Goal: Task Accomplishment & Management: Manage account settings

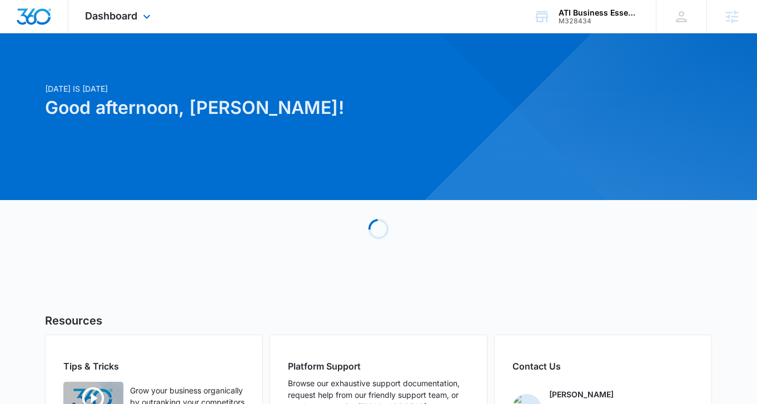
click at [119, 9] on div "Dashboard Apps Reputation Websites Forms CRM Email Social Shop Payments POS Con…" at bounding box center [119, 16] width 102 height 33
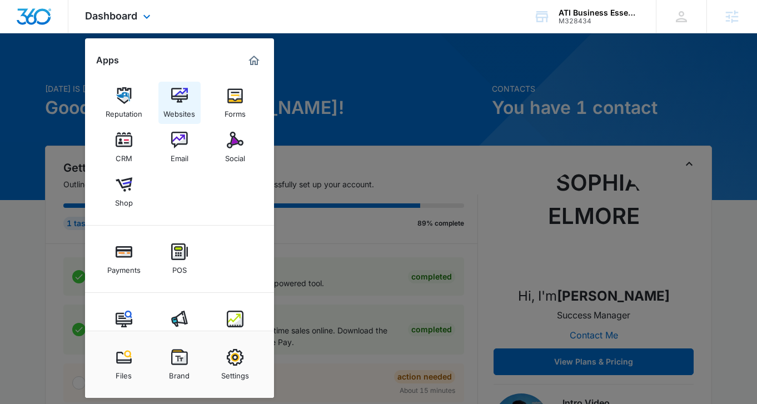
click at [176, 93] on img at bounding box center [179, 95] width 17 height 17
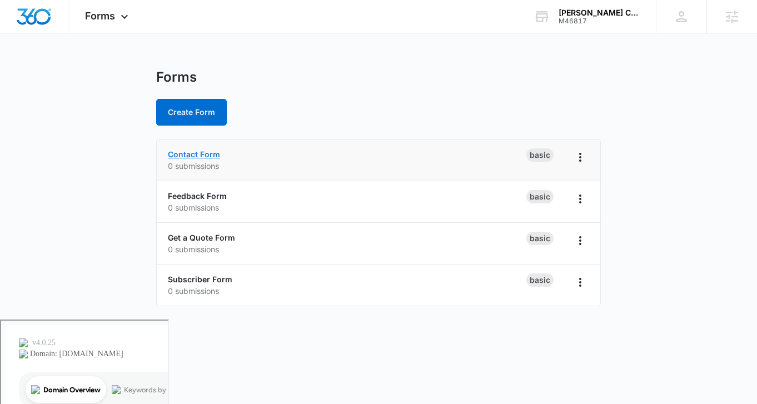
click at [191, 155] on link "Contact Form" at bounding box center [194, 154] width 52 height 9
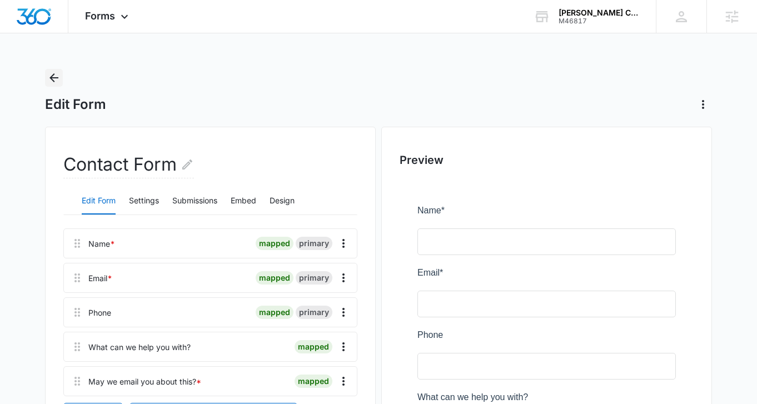
click at [60, 86] on button "Back" at bounding box center [54, 78] width 18 height 18
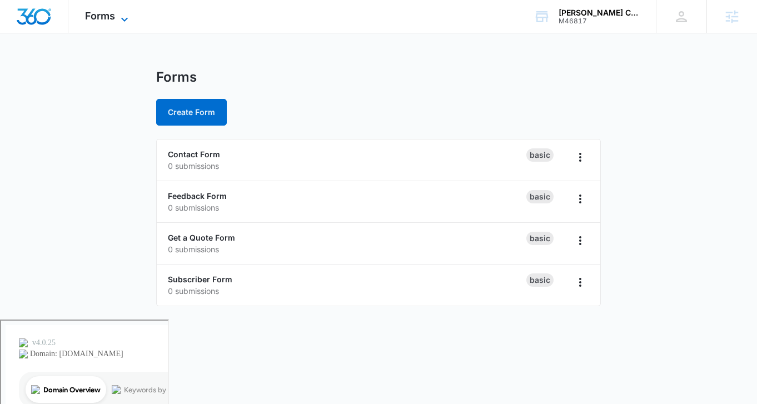
click at [122, 20] on icon at bounding box center [124, 19] width 13 height 13
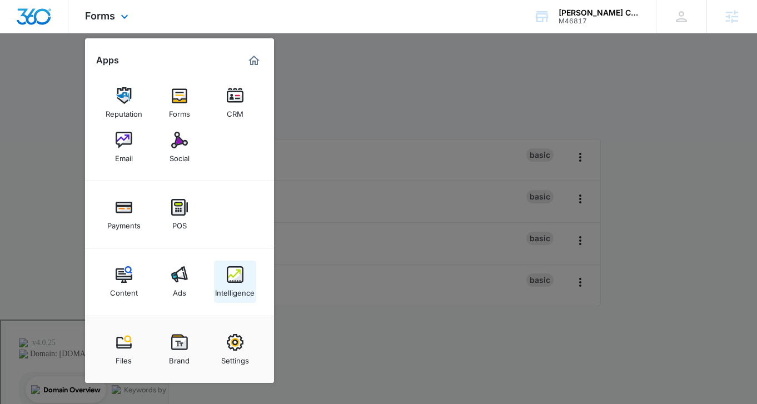
click at [234, 263] on link "Intelligence" at bounding box center [235, 282] width 42 height 42
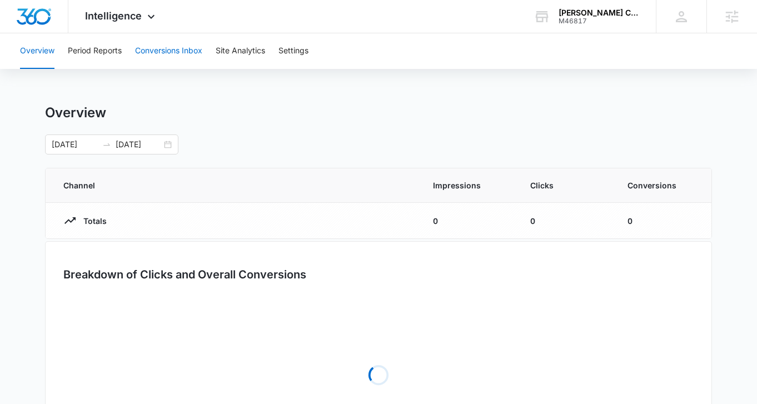
click at [159, 44] on button "Conversions Inbox" at bounding box center [168, 51] width 67 height 36
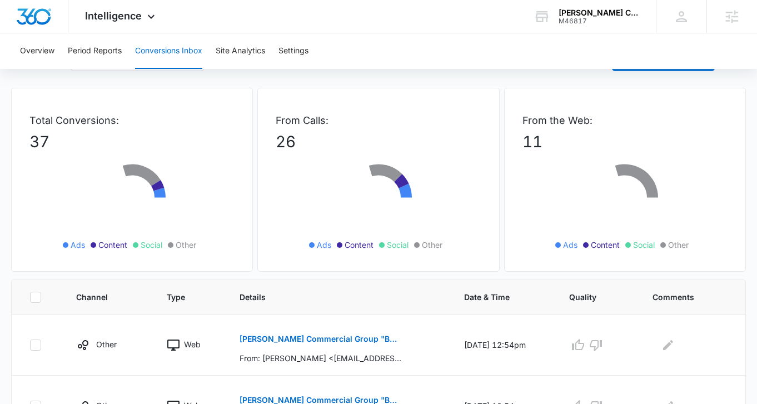
scroll to position [143, 0]
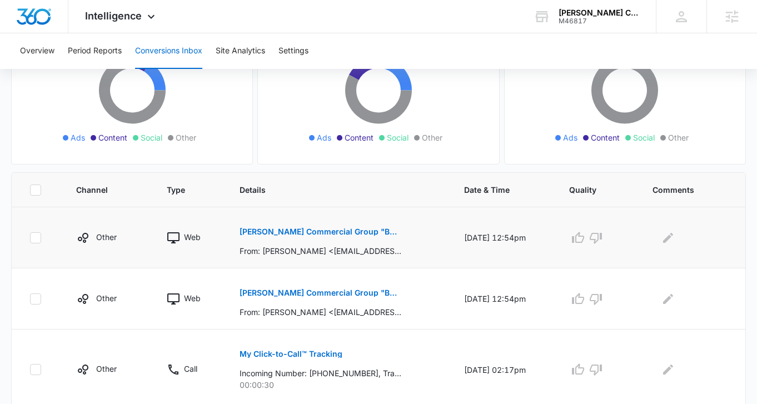
click at [275, 230] on p "Boehm Commercial Group "BUYING A HOUSE"" at bounding box center [321, 232] width 162 height 8
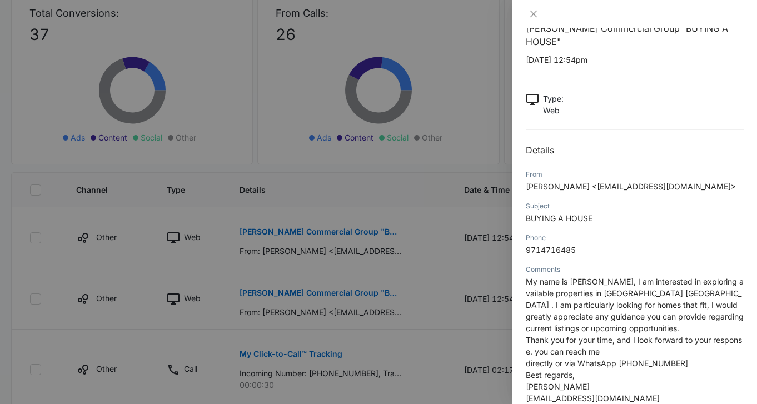
scroll to position [0, 0]
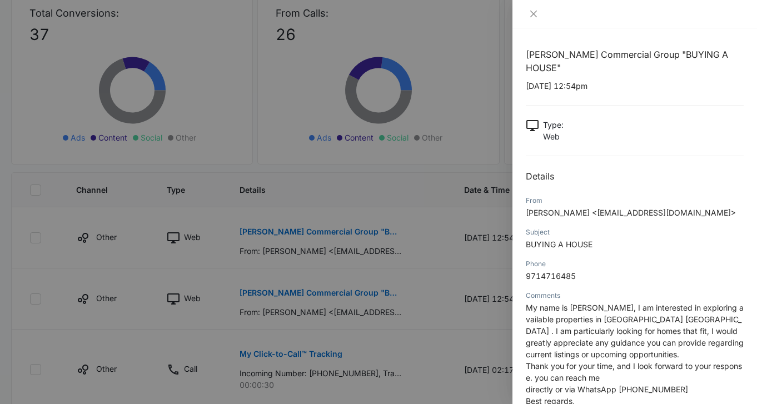
click at [535, 8] on div at bounding box center [635, 14] width 245 height 28
click at [534, 8] on div at bounding box center [635, 14] width 245 height 28
click at [534, 9] on icon "close" at bounding box center [533, 13] width 9 height 9
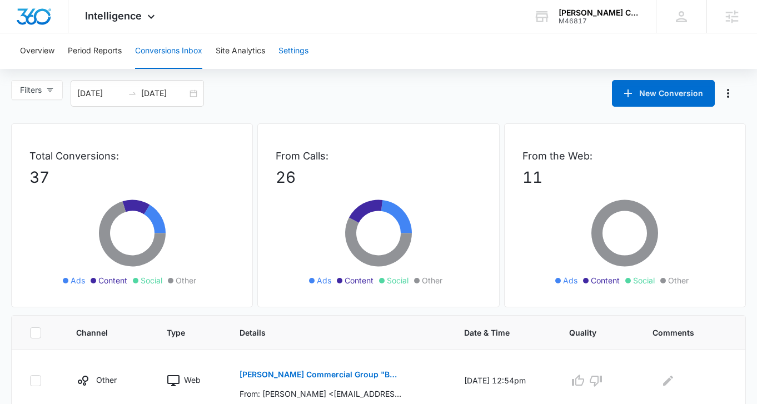
click at [303, 55] on button "Settings" at bounding box center [294, 51] width 30 height 36
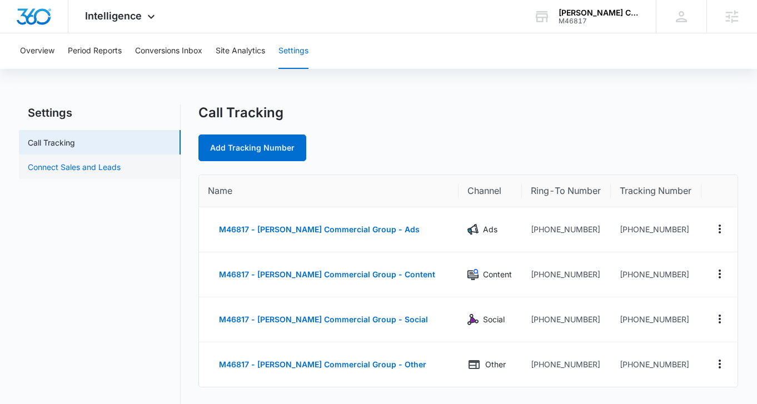
click at [121, 168] on link "Connect Sales and Leads" at bounding box center [74, 167] width 93 height 12
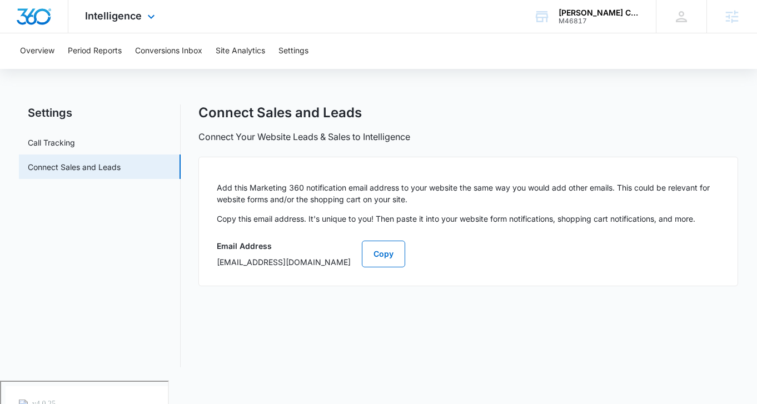
click at [137, 26] on div "Intelligence Apps Reputation Forms CRM Email Social Payments POS Content Ads In…" at bounding box center [121, 16] width 106 height 33
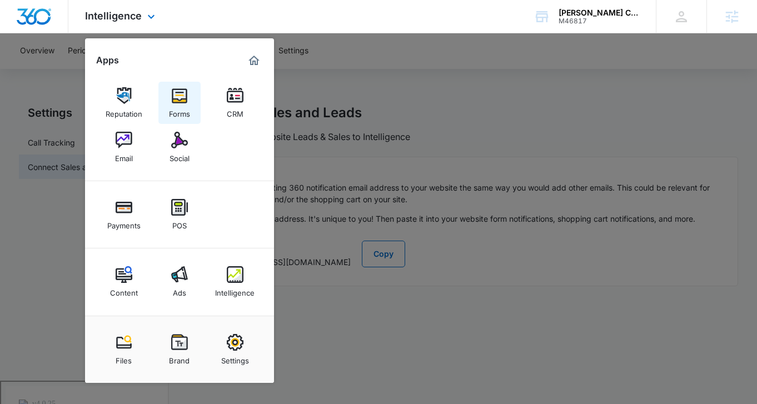
click at [191, 112] on link "Forms" at bounding box center [180, 103] width 42 height 42
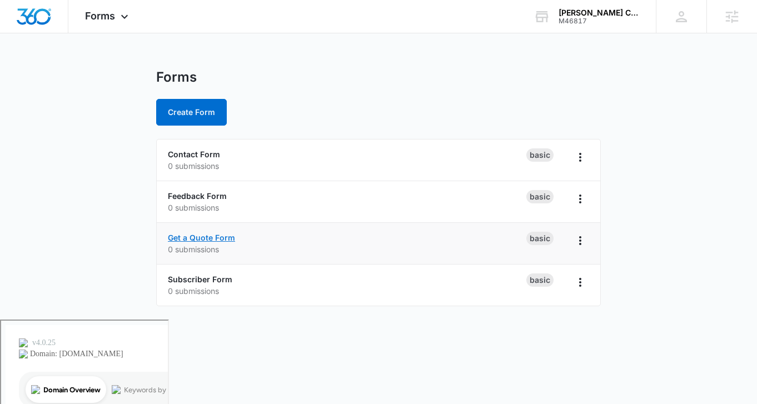
click at [194, 239] on link "Get a Quote Form" at bounding box center [201, 237] width 67 height 9
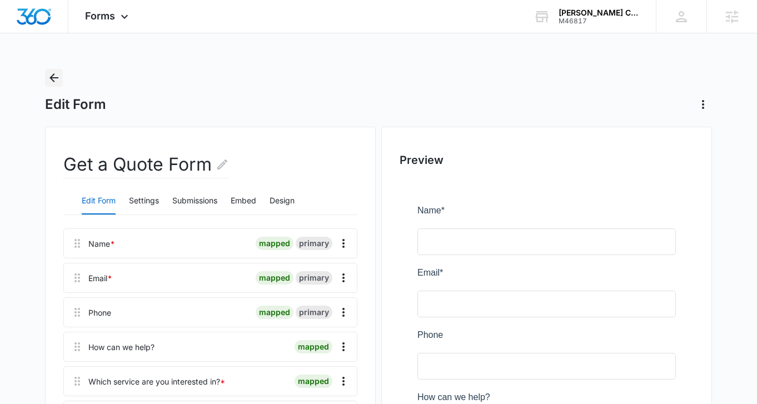
click at [51, 78] on icon "Back" at bounding box center [53, 77] width 9 height 9
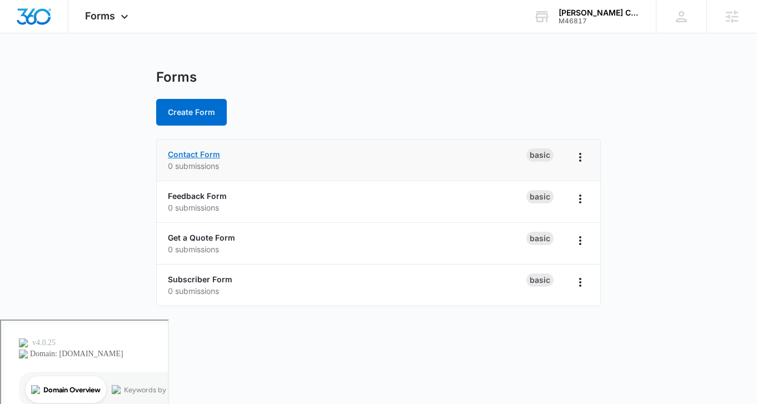
click at [206, 152] on link "Contact Form" at bounding box center [194, 154] width 52 height 9
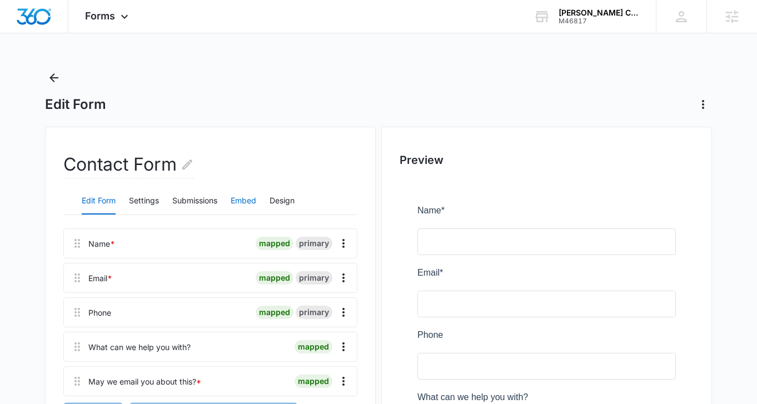
click at [248, 201] on button "Embed" at bounding box center [244, 201] width 26 height 27
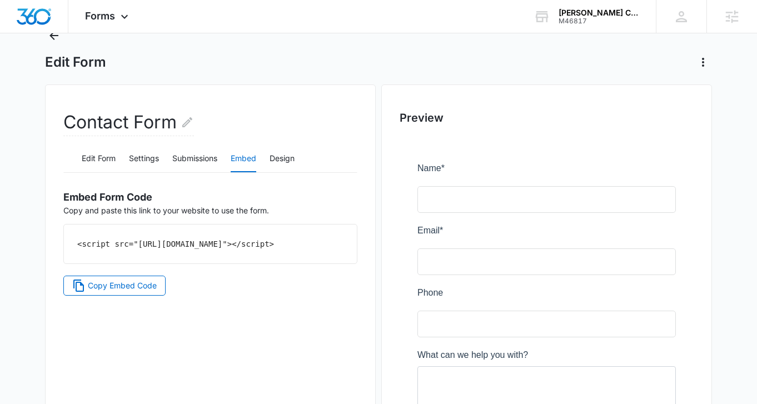
scroll to position [43, 0]
click at [101, 8] on div "Forms Apps Reputation Forms CRM Email Social Payments POS Content Ads Intellige…" at bounding box center [108, 16] width 80 height 33
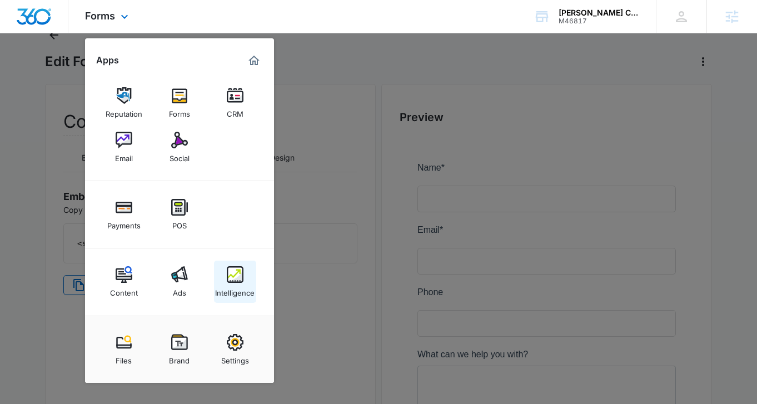
click at [237, 287] on div "Intelligence" at bounding box center [234, 290] width 39 height 14
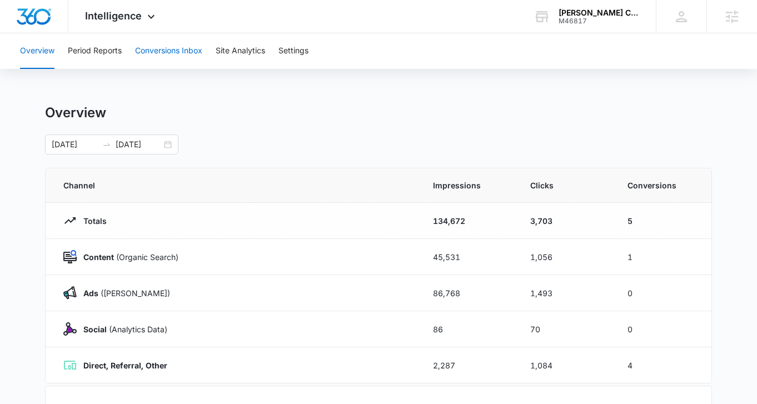
click at [175, 50] on button "Conversions Inbox" at bounding box center [168, 51] width 67 height 36
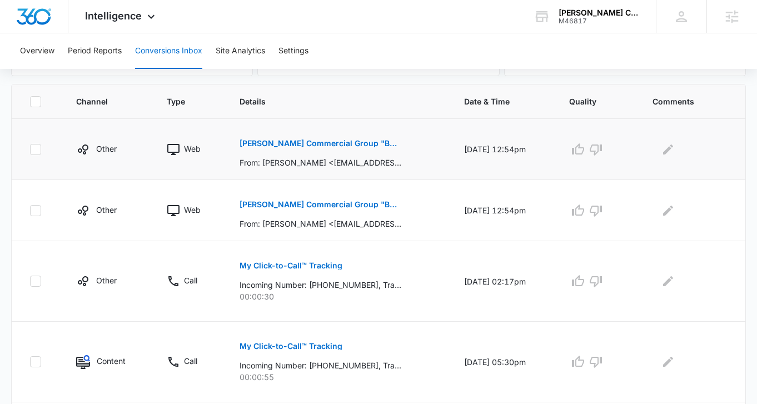
scroll to position [221, 0]
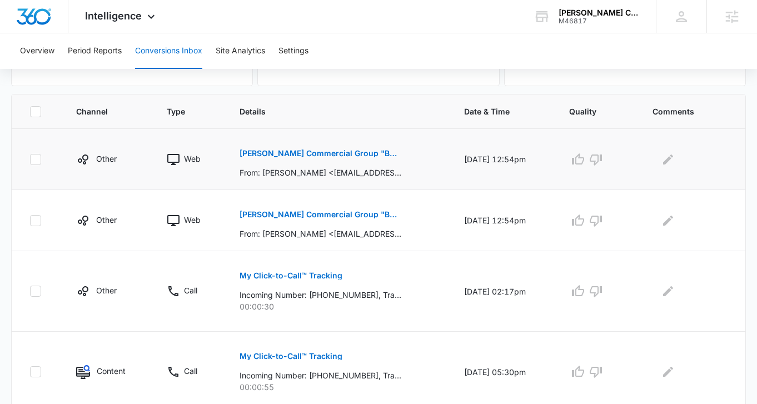
click at [303, 150] on p "Boehm Commercial Group "BUYING A HOUSE"" at bounding box center [321, 154] width 162 height 8
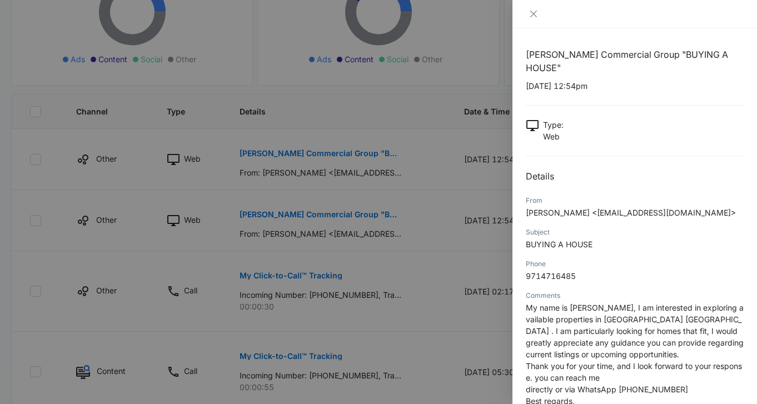
scroll to position [1, 0]
click at [531, 14] on icon "close" at bounding box center [533, 13] width 9 height 9
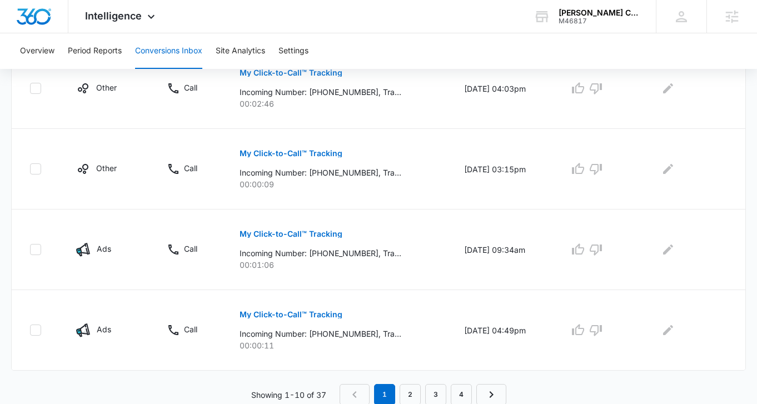
scroll to position [748, 0]
click at [408, 392] on link "2" at bounding box center [410, 393] width 21 height 21
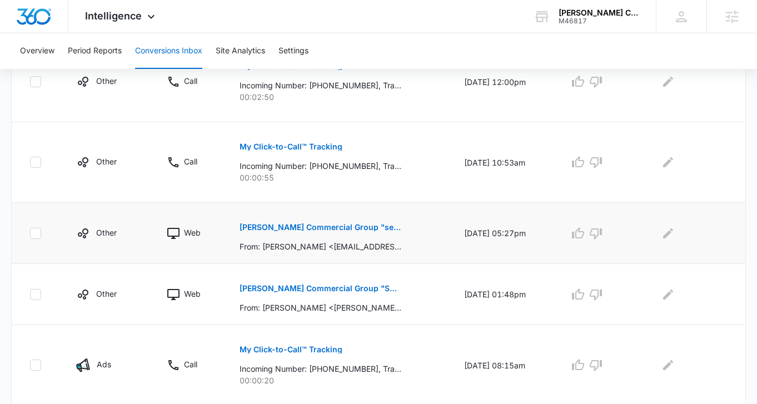
scroll to position [319, 0]
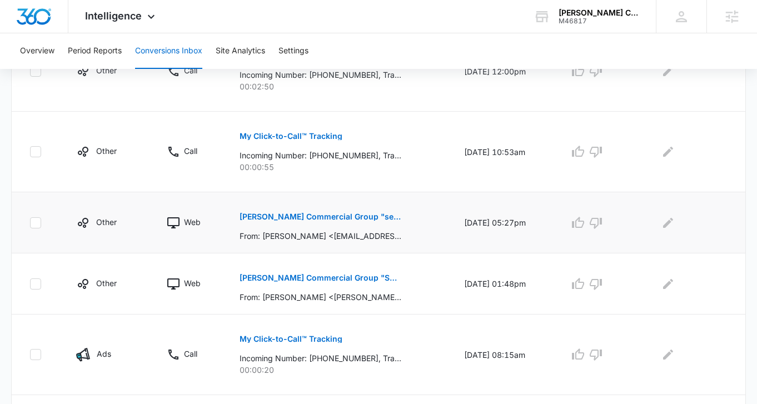
click at [370, 218] on p "Boehm Commercial Group "selling Twin Falls Ranch"" at bounding box center [321, 217] width 162 height 8
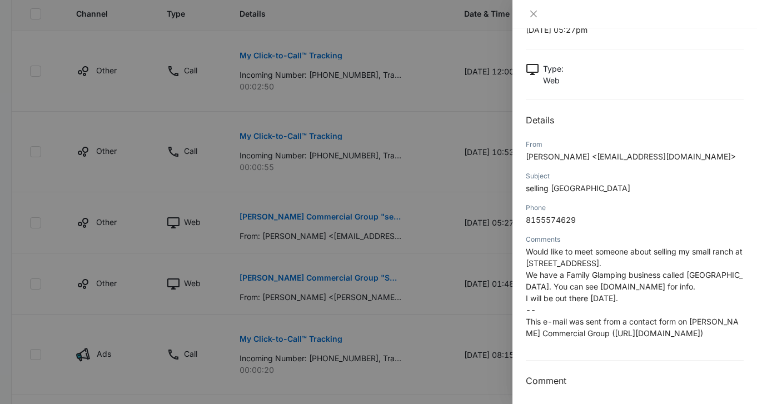
scroll to position [61, 0]
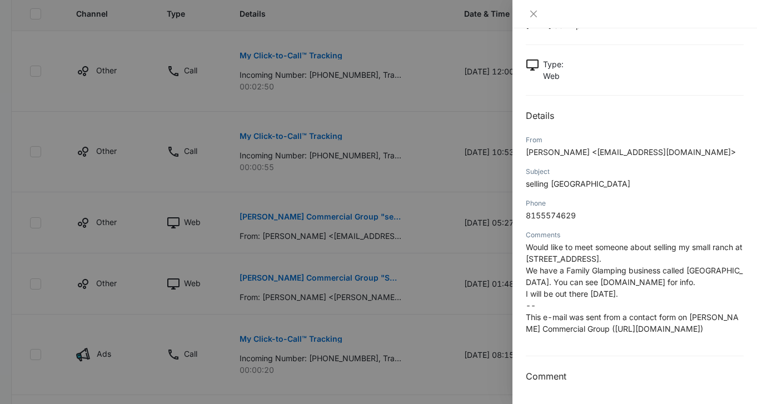
click at [384, 135] on div at bounding box center [378, 202] width 757 height 404
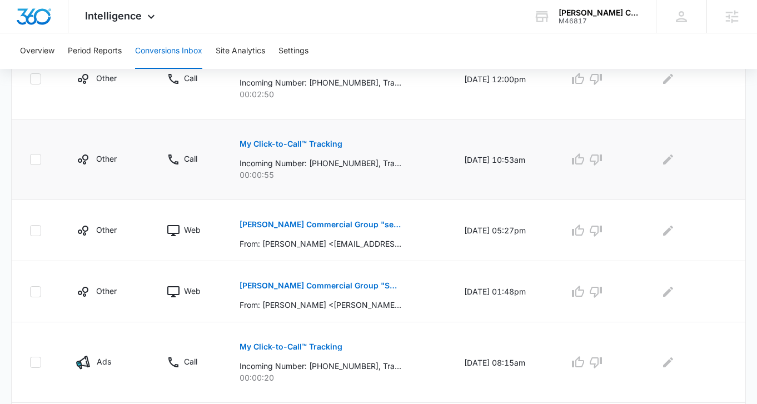
scroll to position [306, 0]
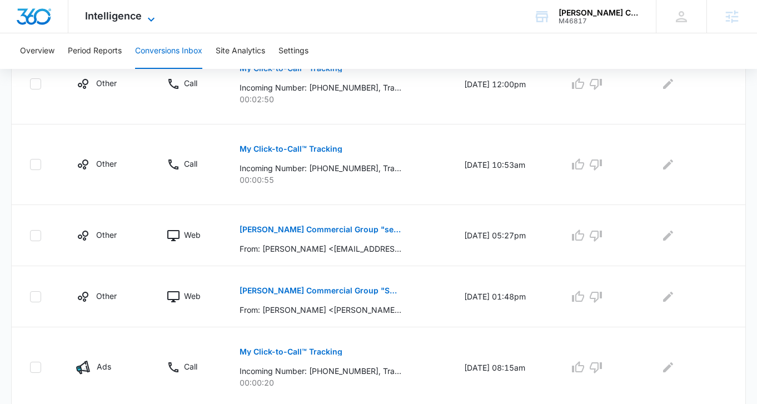
click at [124, 11] on span "Intelligence" at bounding box center [113, 16] width 57 height 12
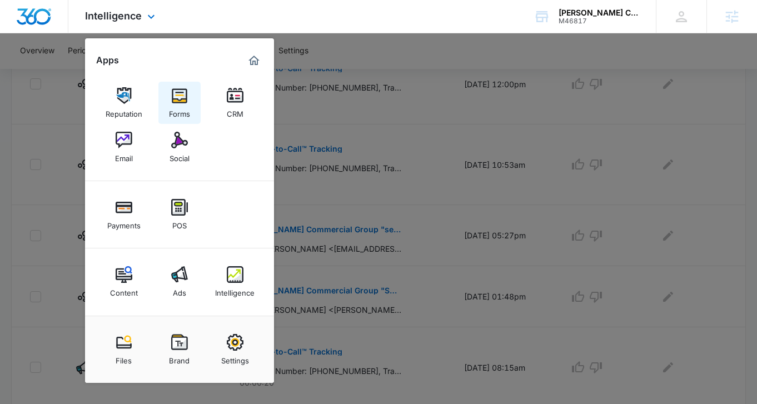
click at [186, 102] on img at bounding box center [179, 95] width 17 height 17
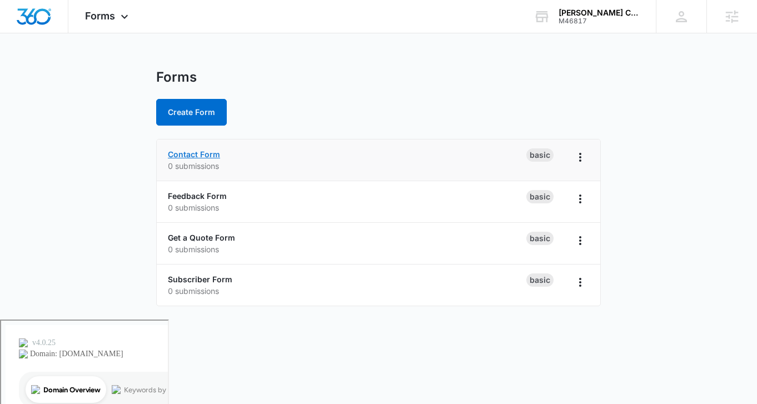
click at [202, 156] on link "Contact Form" at bounding box center [194, 154] width 52 height 9
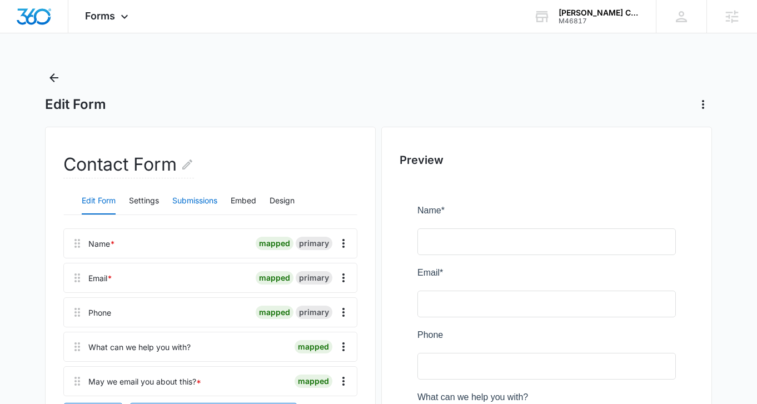
click at [209, 204] on button "Submissions" at bounding box center [194, 201] width 45 height 27
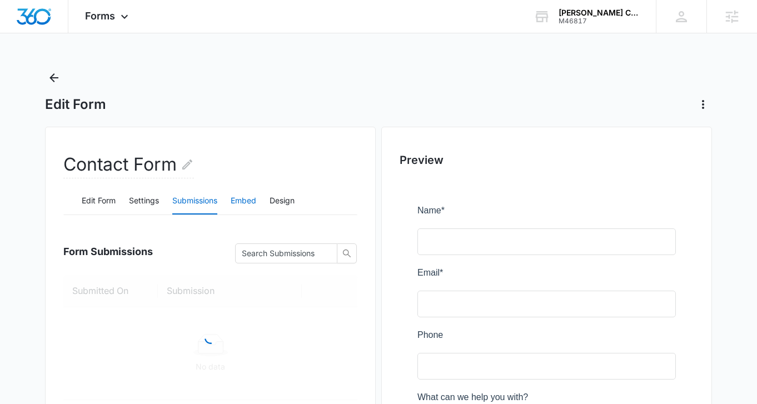
click at [242, 202] on button "Embed" at bounding box center [244, 201] width 26 height 27
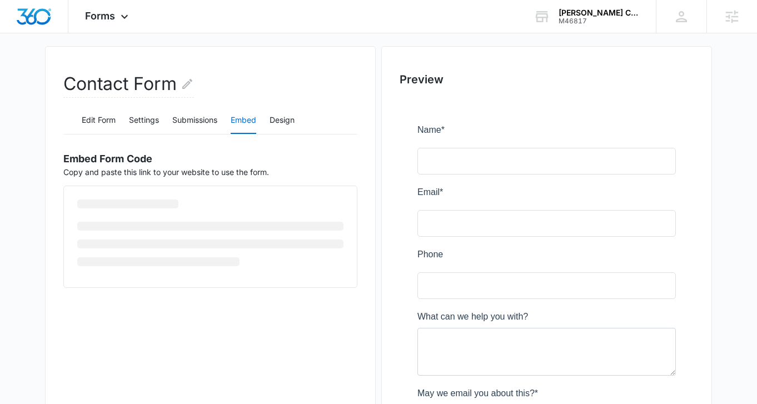
scroll to position [81, 0]
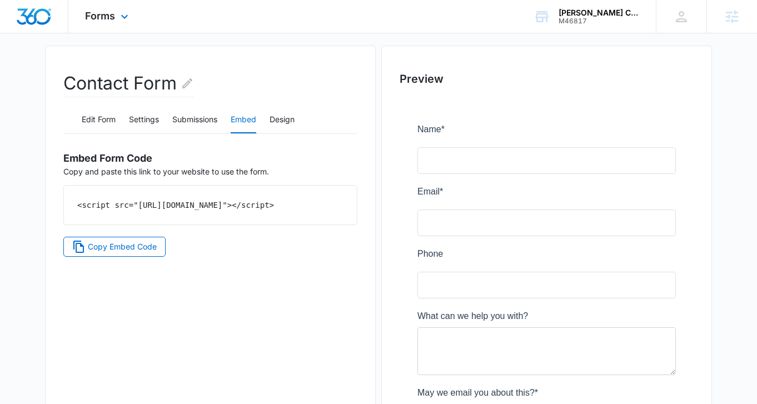
click at [87, 23] on div "Forms Apps Reputation Forms CRM Email Social Payments POS Content Ads Intellige…" at bounding box center [108, 16] width 80 height 33
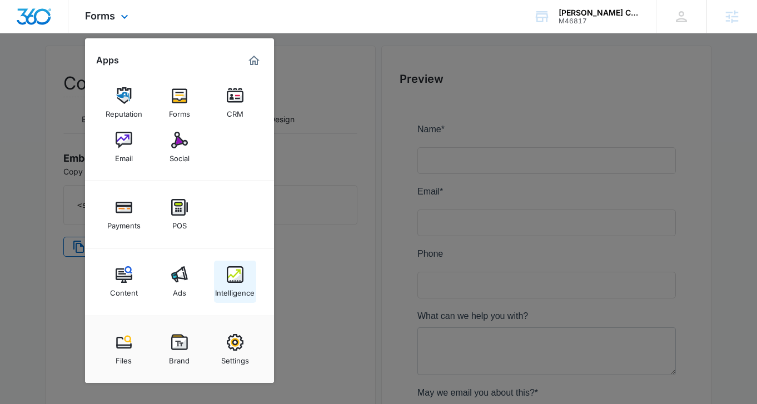
click at [219, 272] on link "Intelligence" at bounding box center [235, 282] width 42 height 42
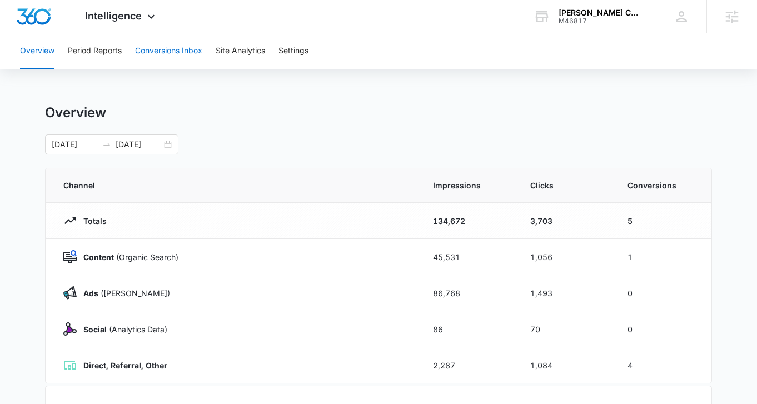
click at [147, 52] on button "Conversions Inbox" at bounding box center [168, 51] width 67 height 36
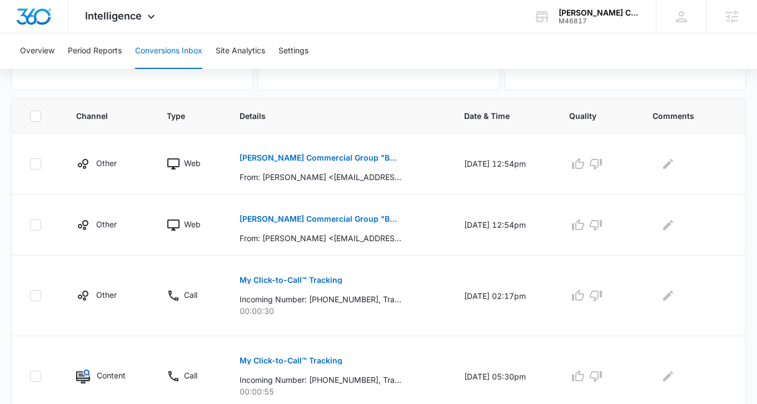
scroll to position [215, 0]
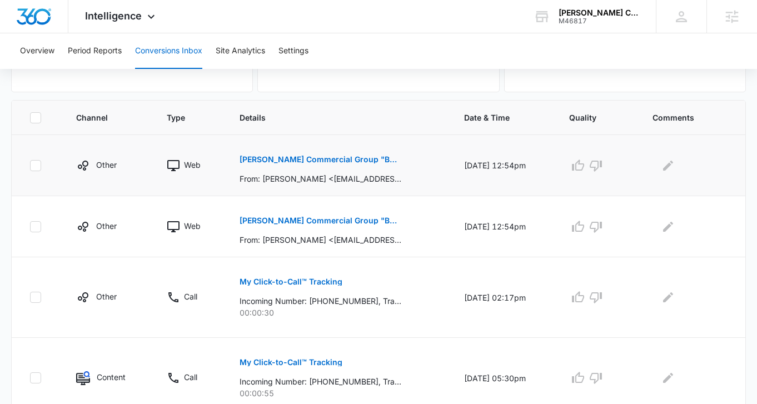
click at [267, 154] on button "Boehm Commercial Group "BUYING A HOUSE"" at bounding box center [321, 159] width 162 height 27
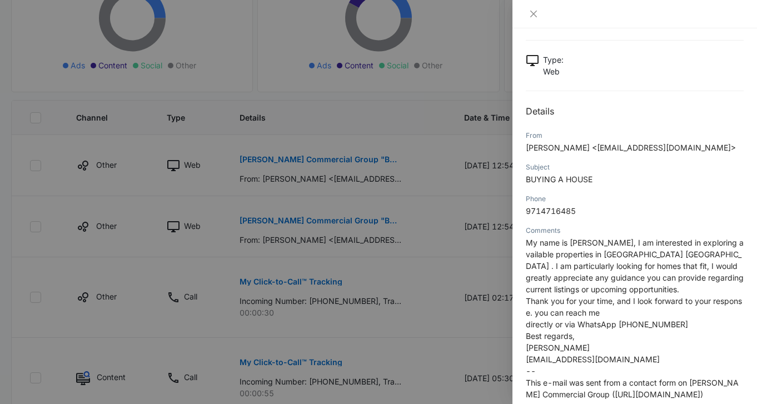
scroll to position [0, 0]
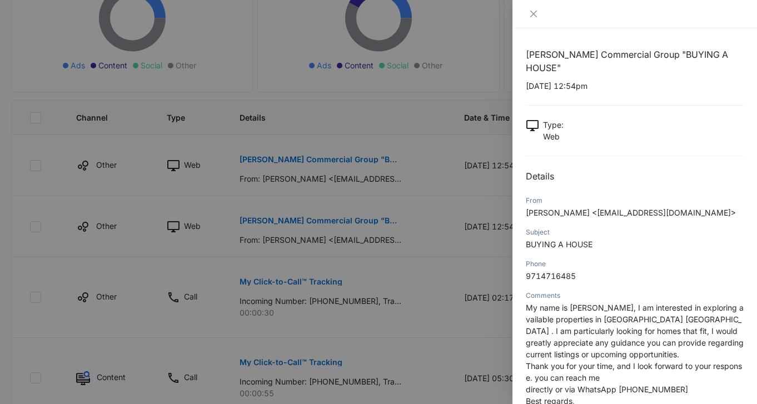
click at [172, 100] on div at bounding box center [378, 202] width 757 height 404
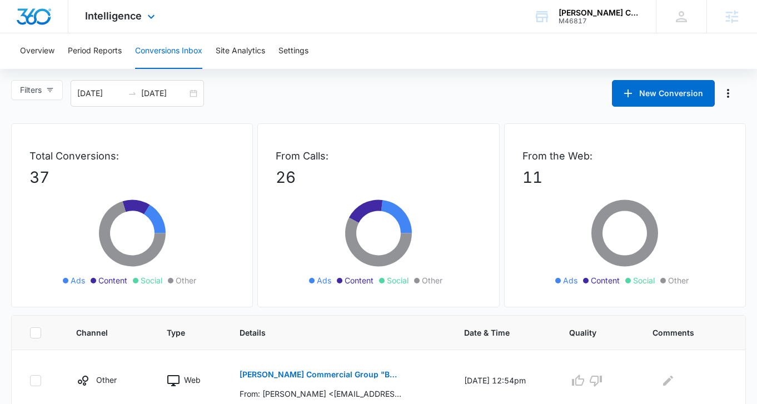
click at [134, 6] on div "Intelligence Apps Reputation Forms CRM Email Social Payments POS Content Ads In…" at bounding box center [121, 16] width 106 height 33
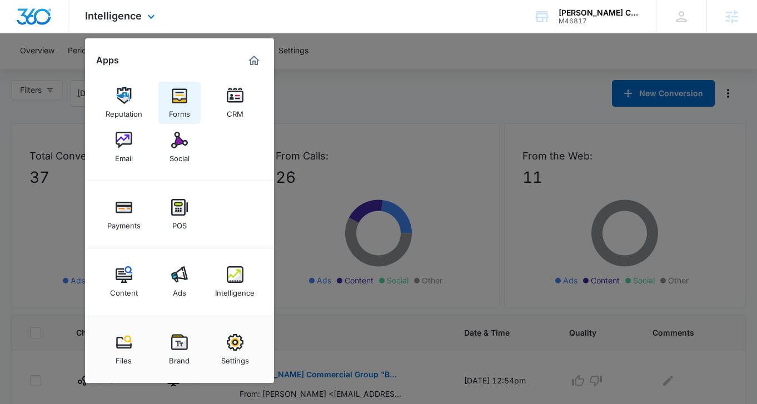
click at [190, 108] on link "Forms" at bounding box center [180, 103] width 42 height 42
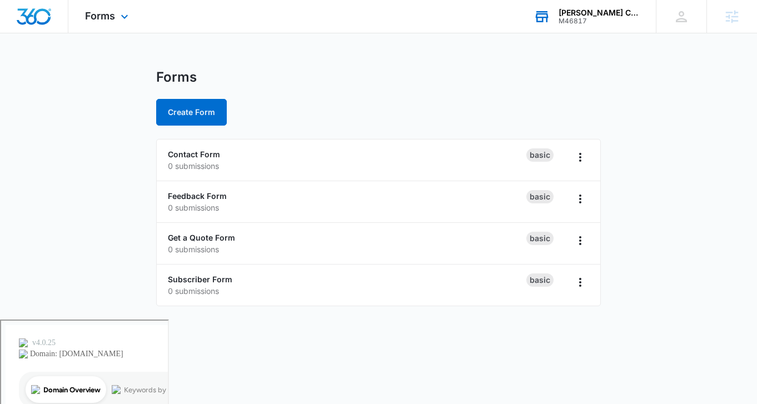
click at [584, 10] on div "Boehm Commercial Group" at bounding box center [599, 12] width 81 height 9
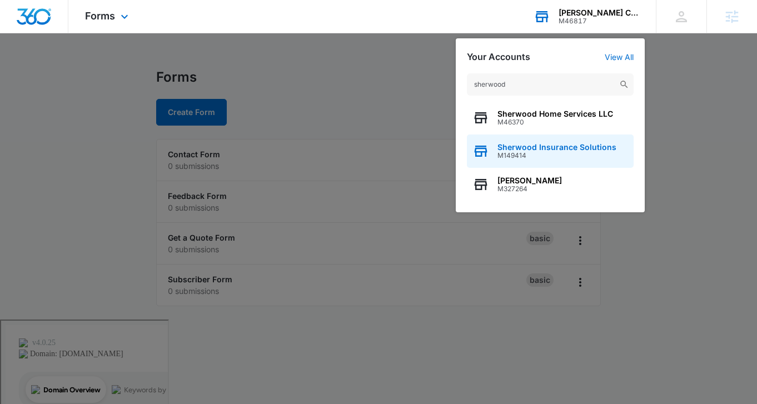
type input "sherwood"
click at [507, 160] on div "Sherwood Insurance Solutions M149414" at bounding box center [550, 151] width 167 height 33
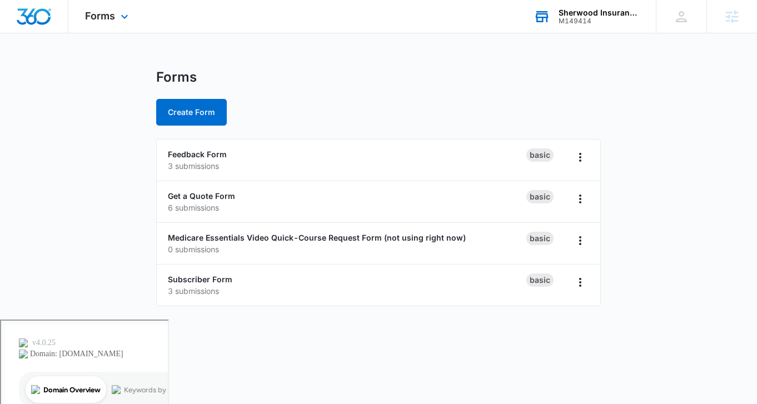
click at [98, 26] on div "Forms Apps Reputation Websites Forms CRM Email Social POS Content Ads Intellige…" at bounding box center [108, 16] width 80 height 33
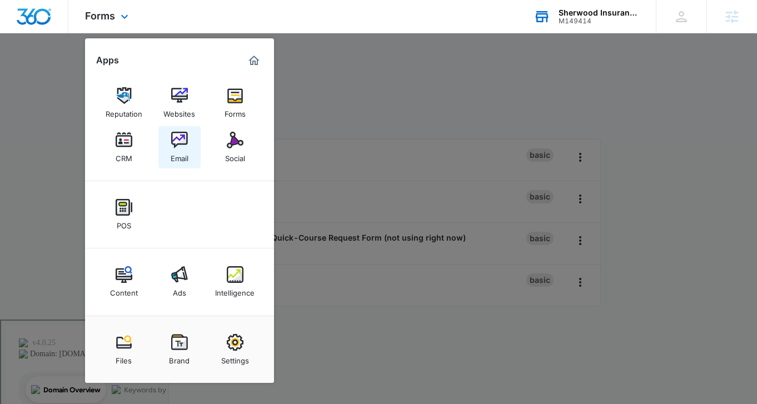
click at [174, 152] on div "Email" at bounding box center [180, 155] width 18 height 14
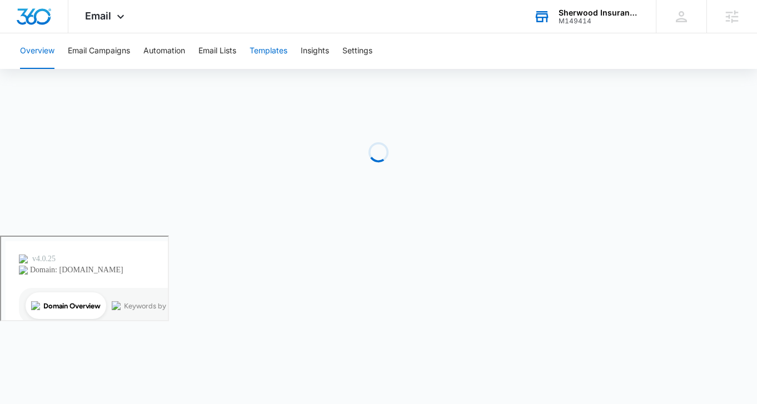
click at [274, 56] on button "Templates" at bounding box center [269, 51] width 38 height 36
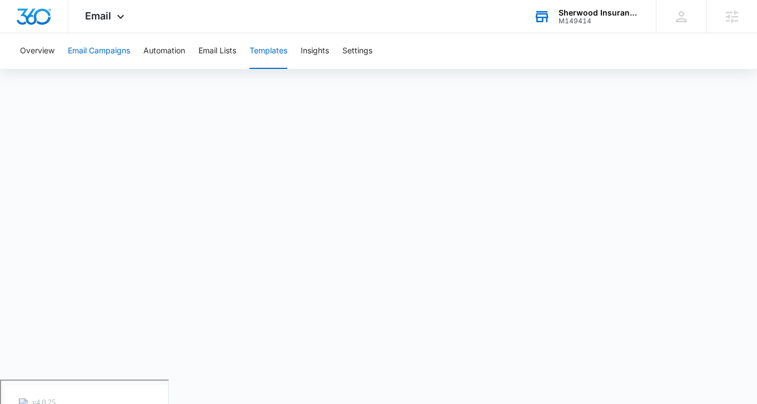
click at [93, 44] on button "Email Campaigns" at bounding box center [99, 51] width 62 height 36
click at [563, 13] on div "Sherwood Insurance Solutions" at bounding box center [599, 12] width 81 height 9
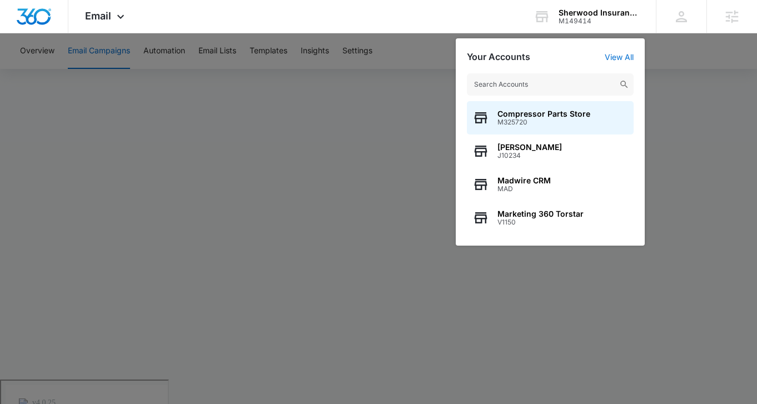
click at [547, 80] on input "text" at bounding box center [550, 84] width 167 height 22
click at [544, 122] on span "M325720" at bounding box center [544, 122] width 93 height 8
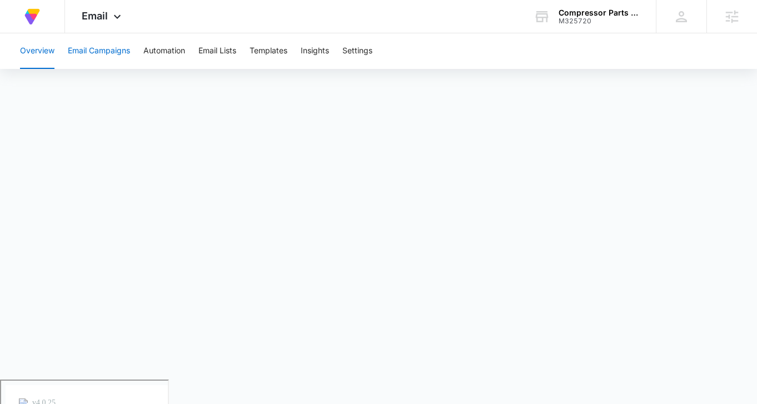
click at [101, 41] on button "Email Campaigns" at bounding box center [99, 51] width 62 height 36
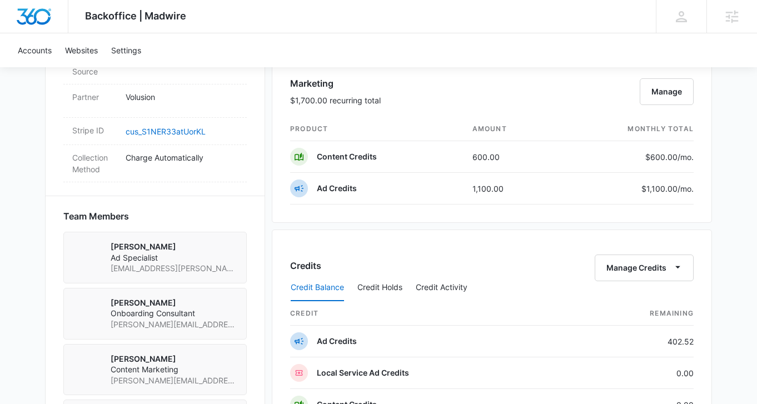
scroll to position [645, 0]
